Goal: Use online tool/utility: Use online tool/utility

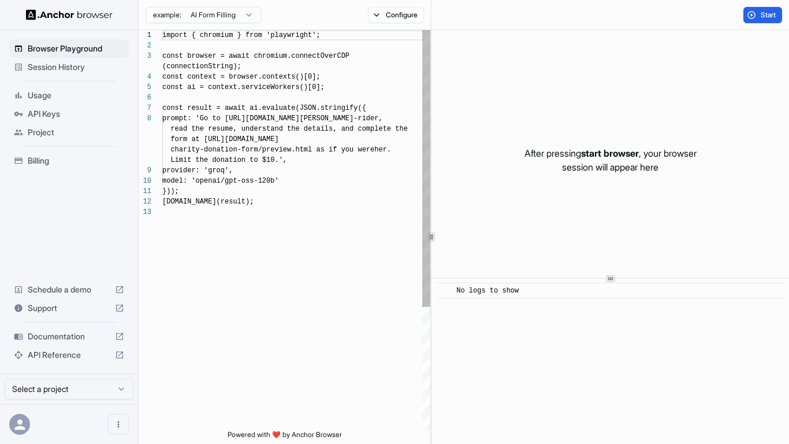
scroll to position [73, 0]
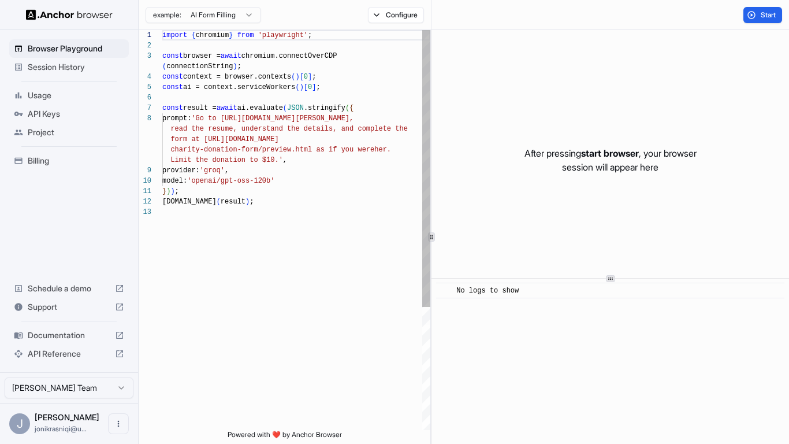
click at [337, 158] on div "import { chromium } from 'playwright' ; const browser = await chromium.connectO…" at bounding box center [296, 318] width 268 height 576
click at [321, 174] on div "import { chromium } from 'playwright' ; const browser = await chromium.connectO…" at bounding box center [296, 318] width 268 height 576
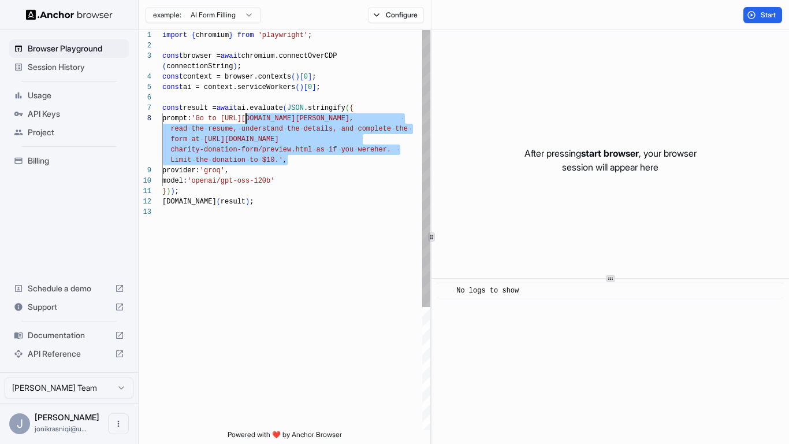
scroll to position [83, 0]
drag, startPoint x: 302, startPoint y: 159, endPoint x: 234, endPoint y: 120, distance: 78.5
click at [233, 120] on div "import { chromium } from 'playwright' ; const browser = await chromium.connectO…" at bounding box center [296, 318] width 268 height 576
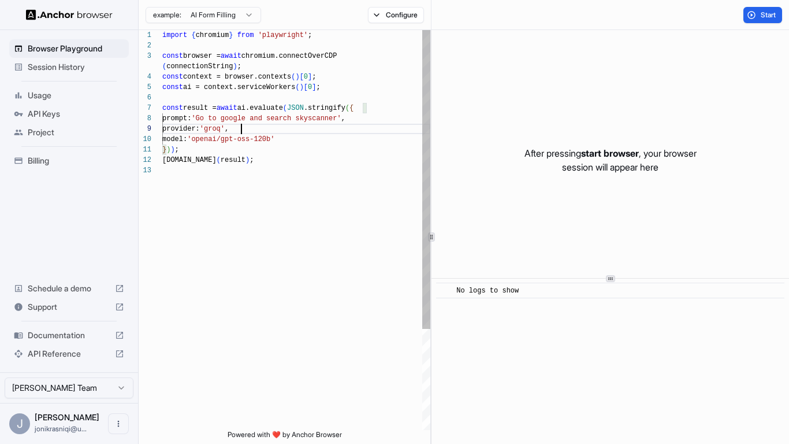
click at [385, 126] on div "import { chromium } from 'playwright' ; const browser = await chromium.connectO…" at bounding box center [296, 297] width 268 height 535
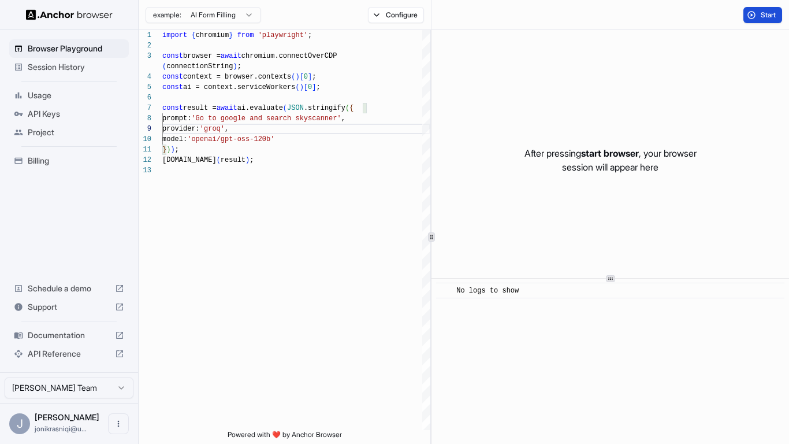
type textarea "**********"
click at [761, 14] on span "Start" at bounding box center [769, 14] width 16 height 9
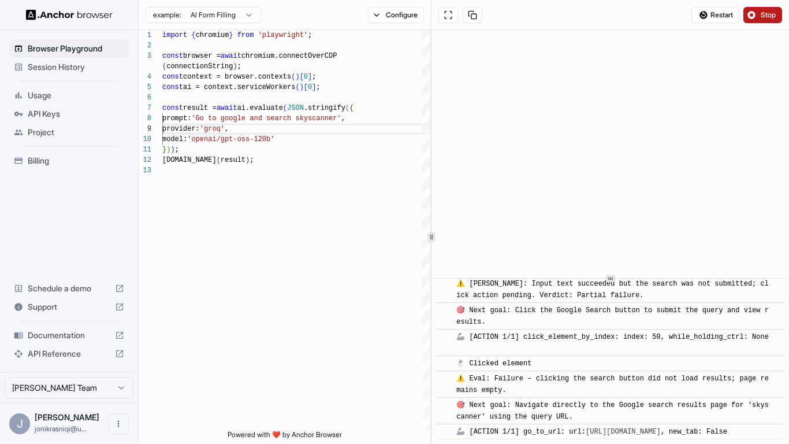
scroll to position [601, 0]
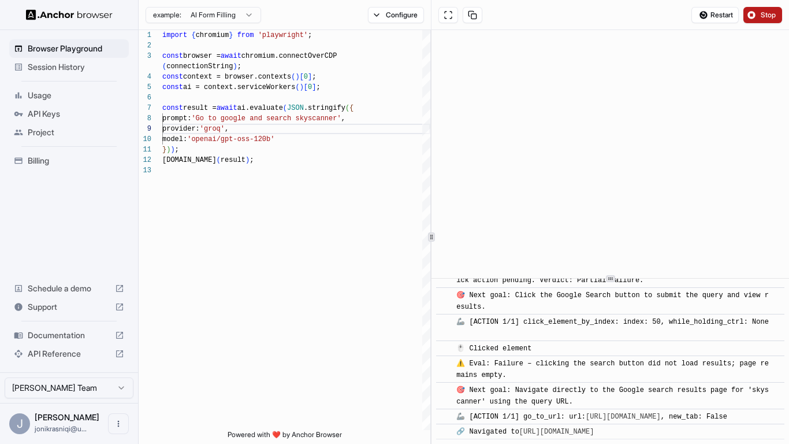
click at [757, 17] on button "Stop" at bounding box center [762, 15] width 39 height 16
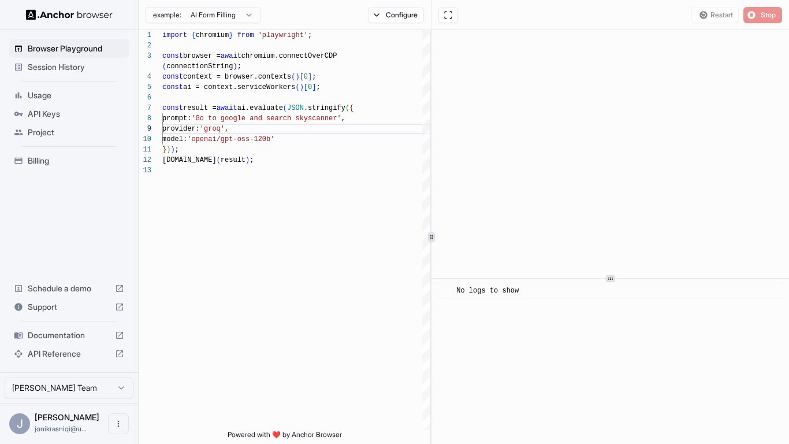
scroll to position [0, 0]
